Goal: Find specific page/section: Find specific page/section

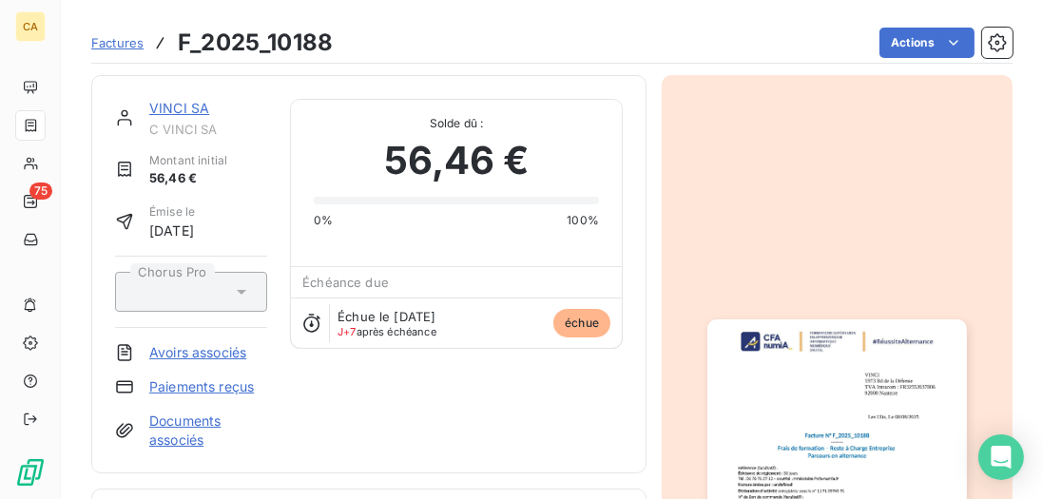
scroll to position [273, 0]
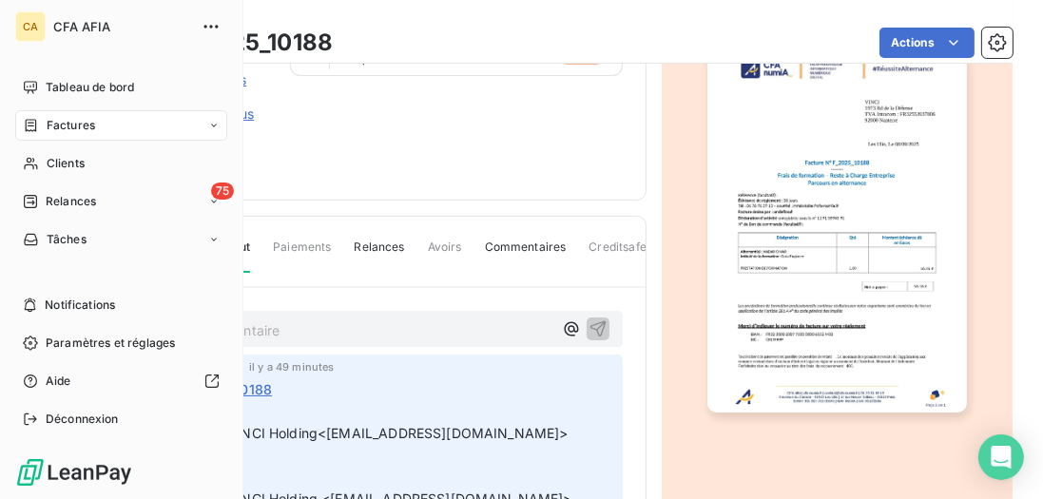
click at [39, 127] on div "Factures" at bounding box center [59, 125] width 72 height 17
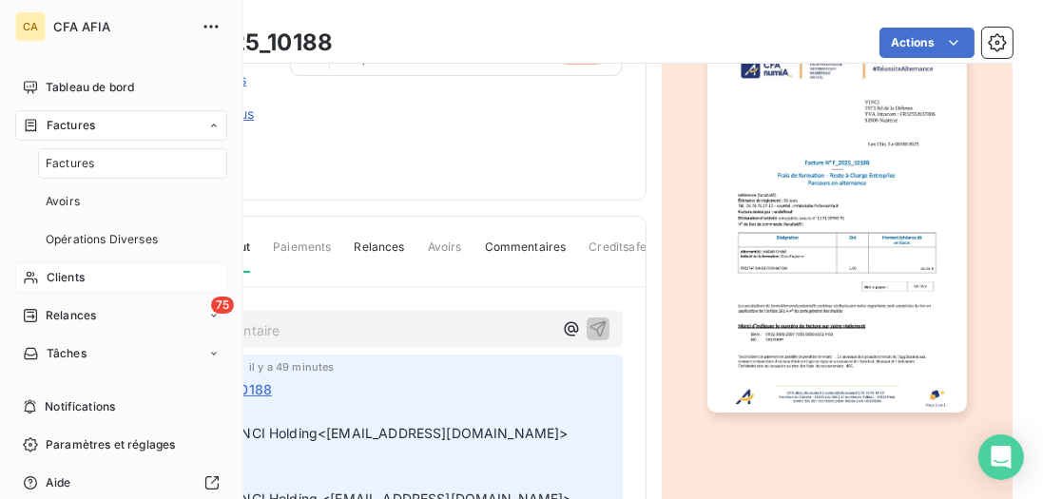
click at [71, 267] on div "Clients" at bounding box center [121, 277] width 212 height 30
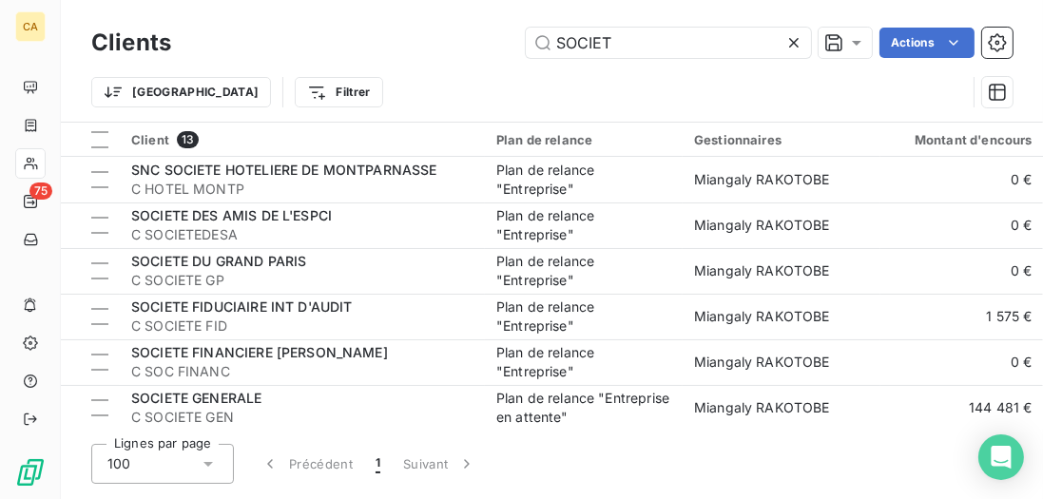
drag, startPoint x: 619, startPoint y: 39, endPoint x: 373, endPoint y: 2, distance: 248.9
click at [373, 2] on div "Clients SOCIET Actions Trier Filtrer" at bounding box center [552, 61] width 982 height 122
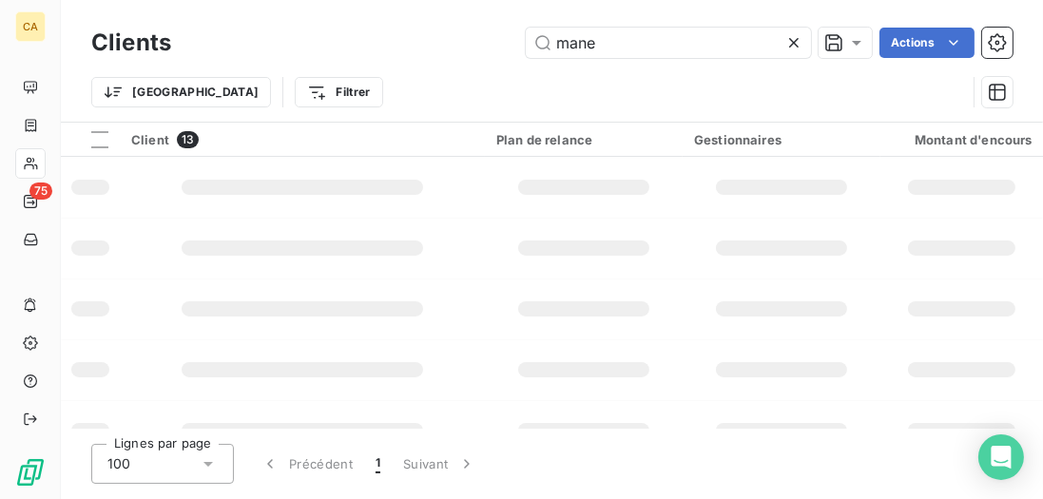
type input "mane"
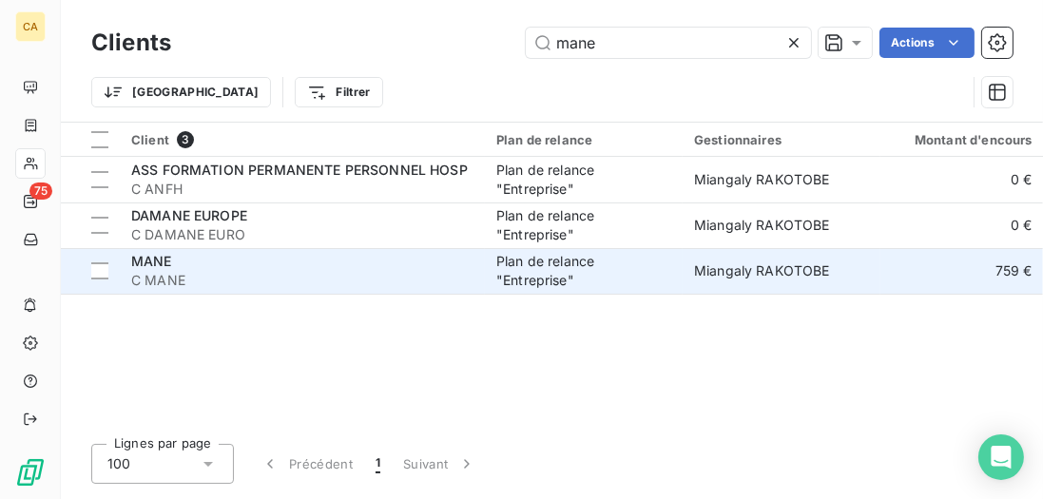
click at [386, 278] on span "C MANE" at bounding box center [302, 280] width 342 height 19
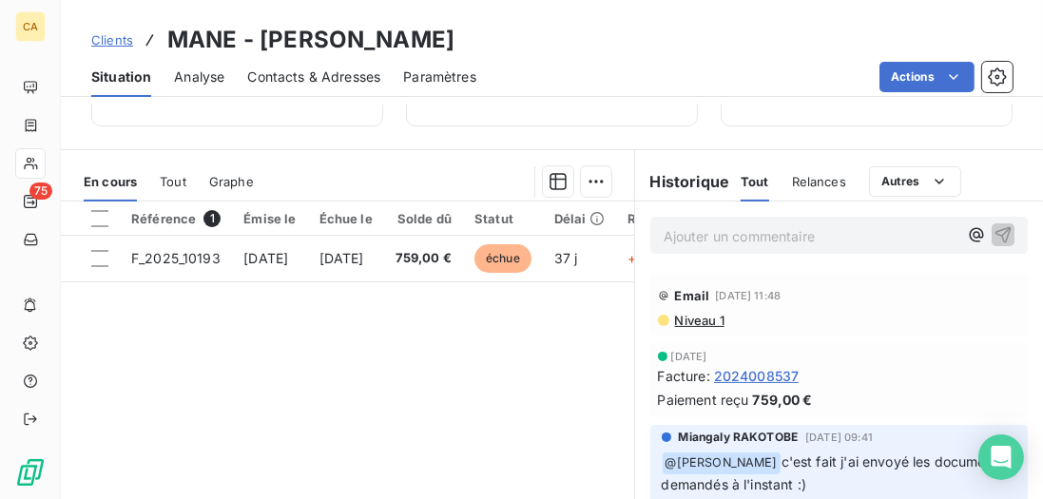
scroll to position [434, 0]
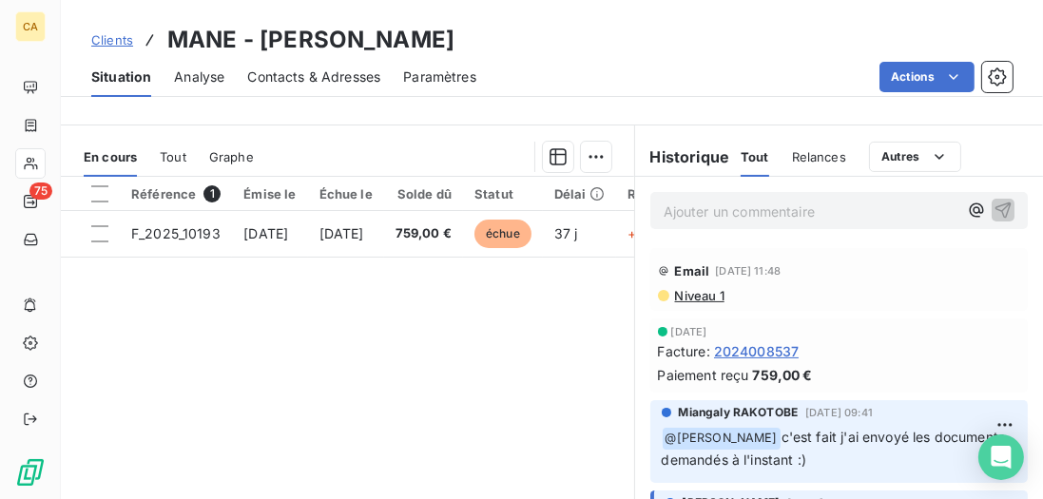
click at [183, 177] on div "Tout" at bounding box center [173, 157] width 27 height 40
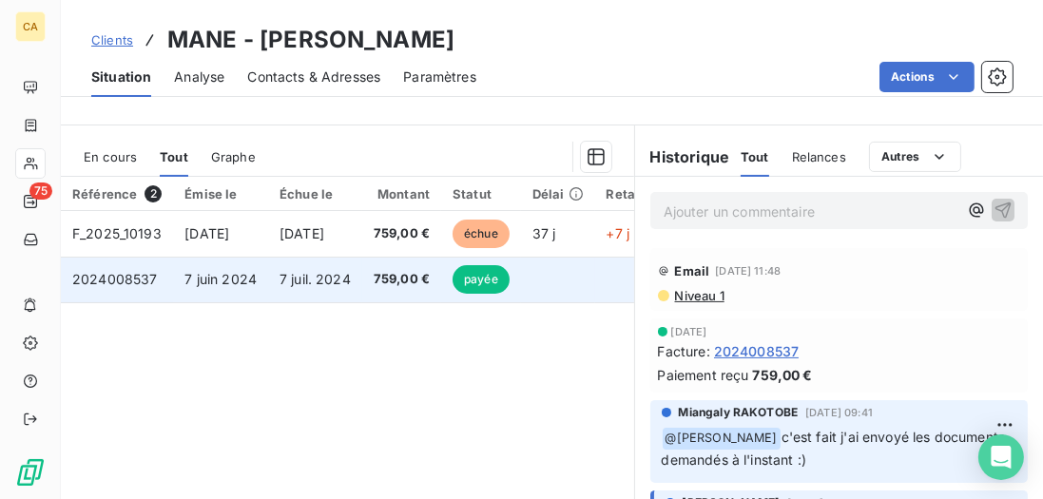
click at [205, 287] on span "7 juin 2024" at bounding box center [220, 279] width 72 height 16
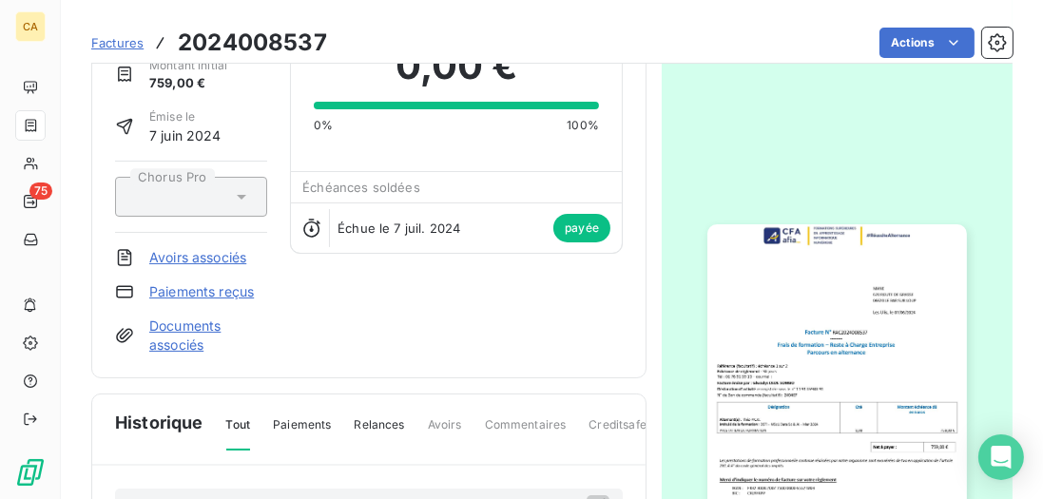
scroll to position [109, 0]
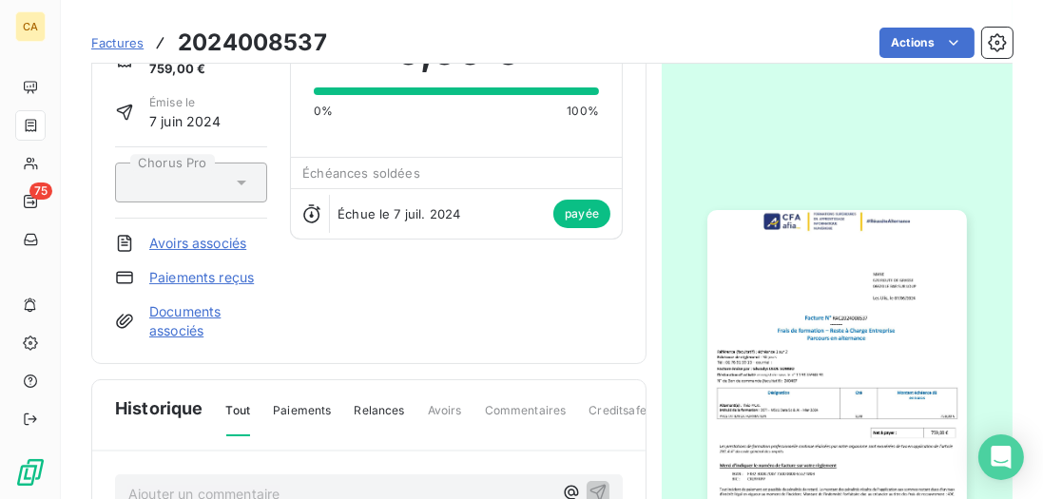
click at [840, 335] on img "button" at bounding box center [836, 393] width 259 height 366
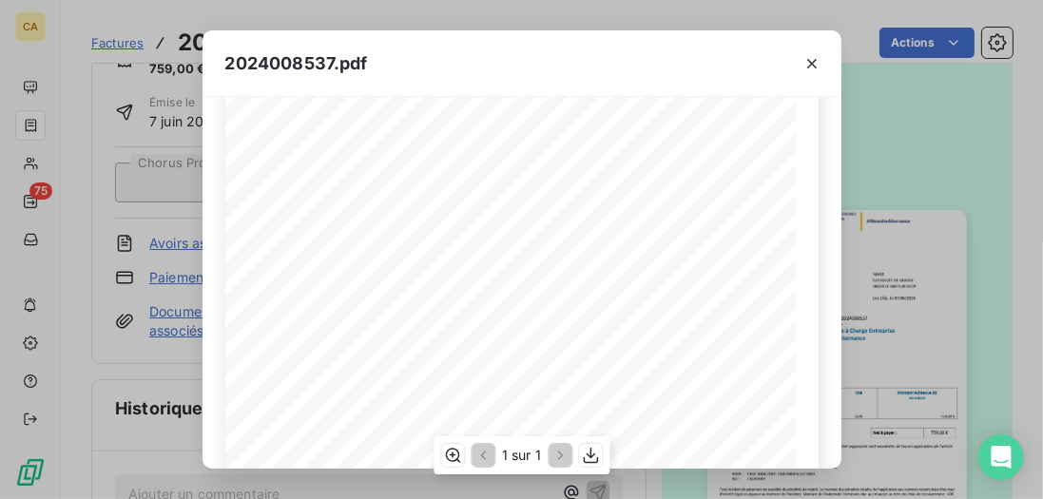
scroll to position [163, 0]
